Goal: Use online tool/utility: Utilize a website feature to perform a specific function

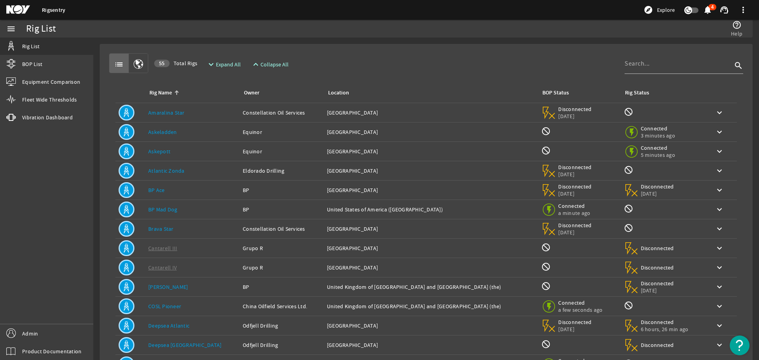
click at [172, 132] on link "Askeladden" at bounding box center [162, 132] width 29 height 7
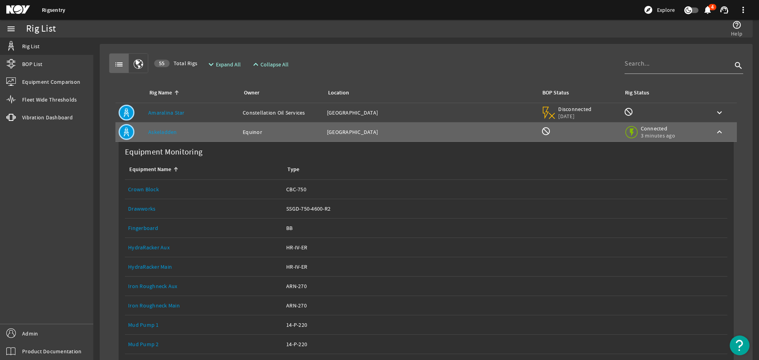
click at [159, 214] on link "Equipment Name: Drawworks" at bounding box center [204, 208] width 152 height 19
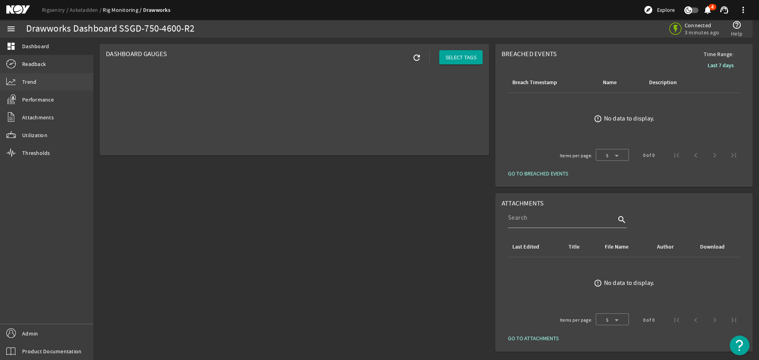
click at [67, 81] on link "Trend" at bounding box center [46, 81] width 93 height 17
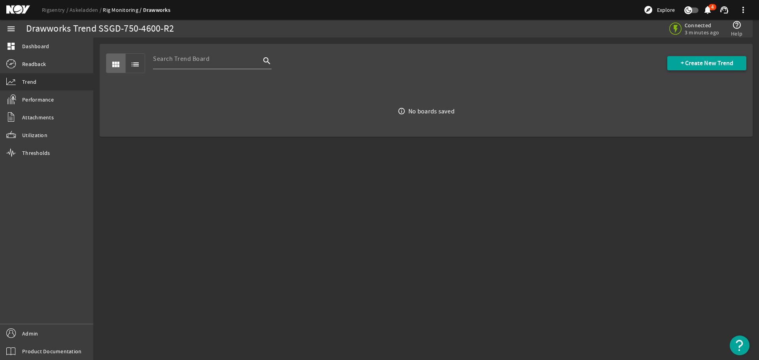
click at [722, 57] on span at bounding box center [706, 63] width 79 height 19
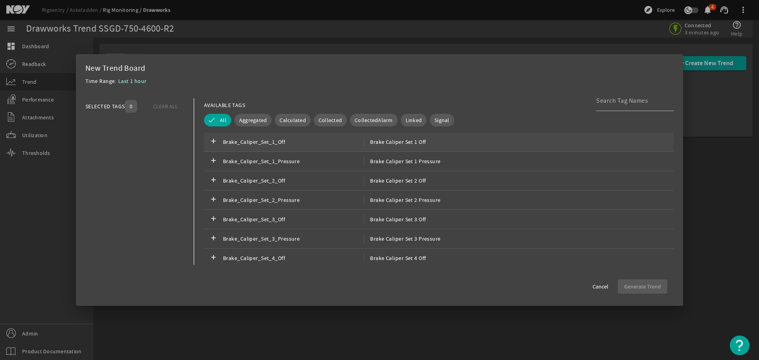
click at [292, 142] on span "Brake_Caliper_Set_1_Off" at bounding box center [293, 141] width 141 height 9
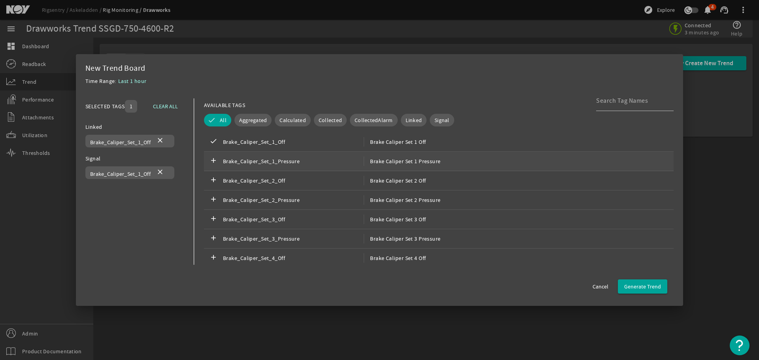
click at [289, 161] on span "Brake_Caliper_Set_1_Pressure" at bounding box center [293, 161] width 141 height 9
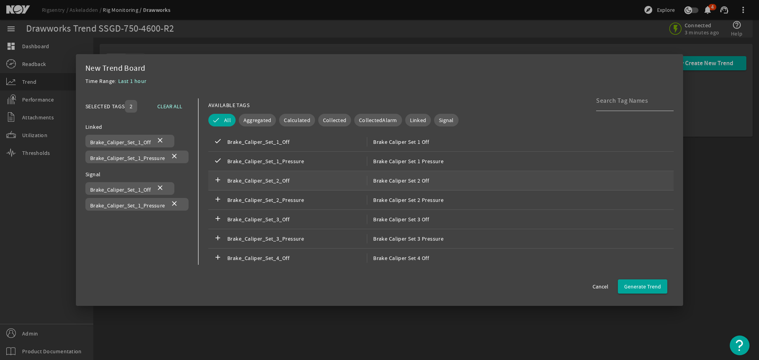
click at [288, 184] on span "Brake_Caliper_Set_2_Off" at bounding box center [297, 180] width 140 height 9
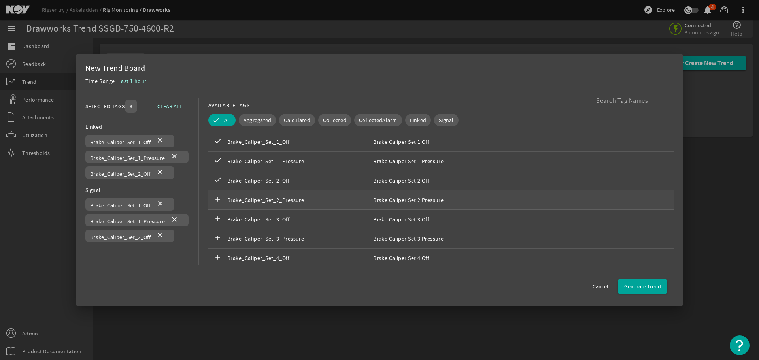
click at [285, 201] on span "Brake_Caliper_Set_2_Pressure" at bounding box center [297, 199] width 140 height 9
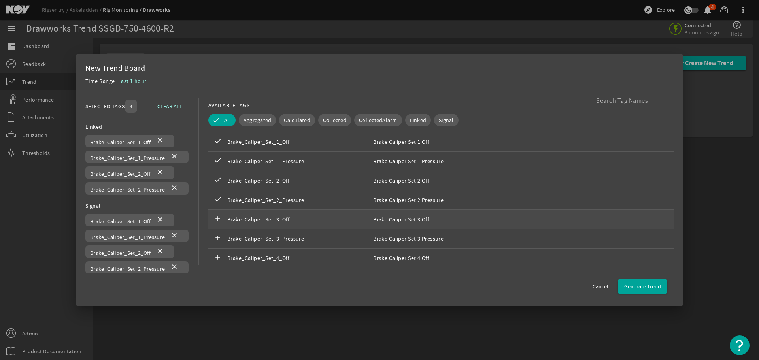
click at [282, 219] on span "Brake_Caliper_Set_3_Off" at bounding box center [297, 219] width 140 height 9
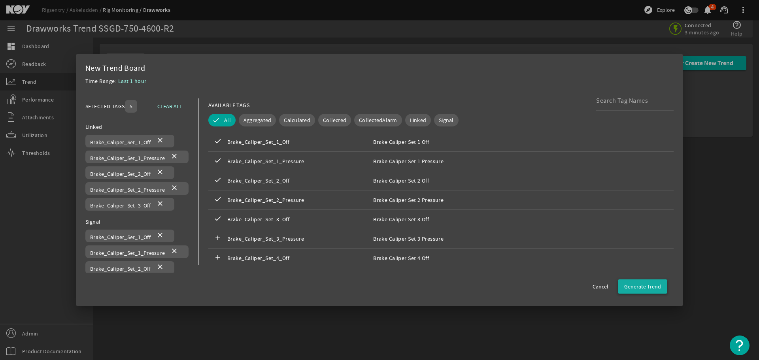
click at [631, 287] on span "Generate Trend" at bounding box center [642, 287] width 37 height 8
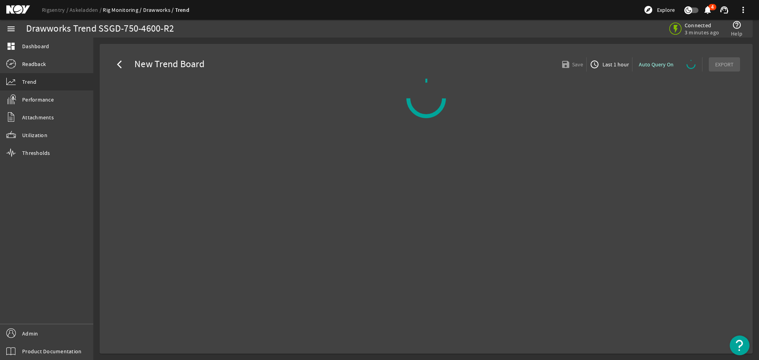
select select "ALL"
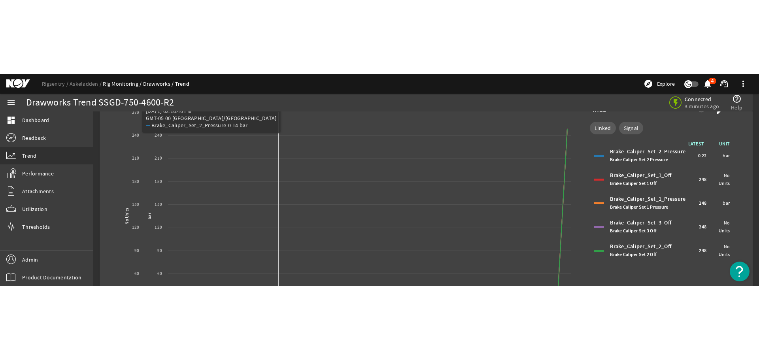
scroll to position [55, 0]
